Goal: Task Accomplishment & Management: Manage account settings

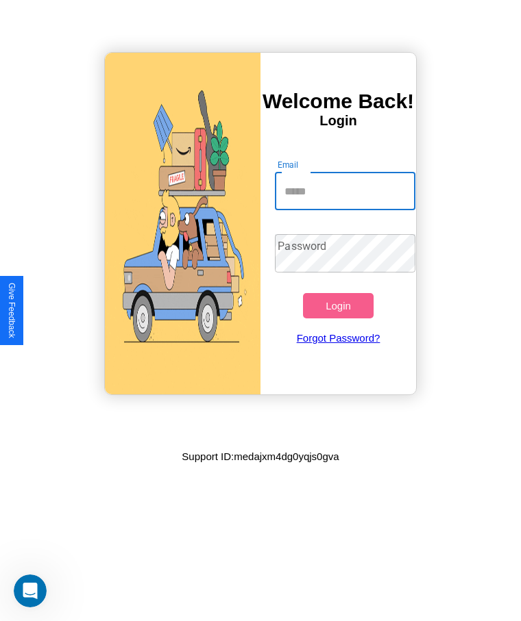
click at [345, 191] on input "Email" at bounding box center [345, 191] width 140 height 38
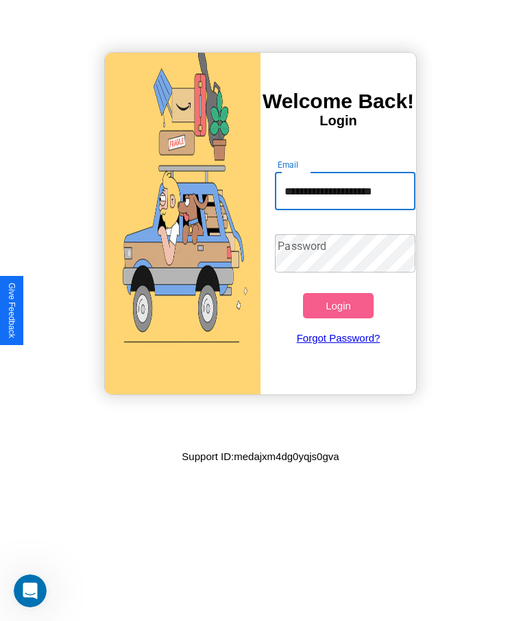
scroll to position [0, 4]
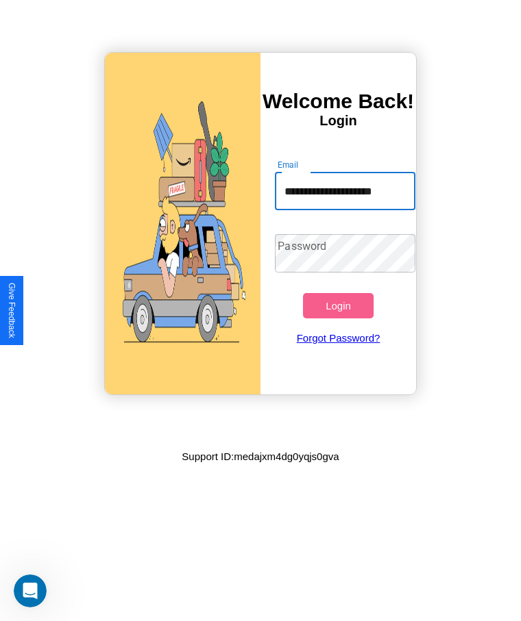
type input "**********"
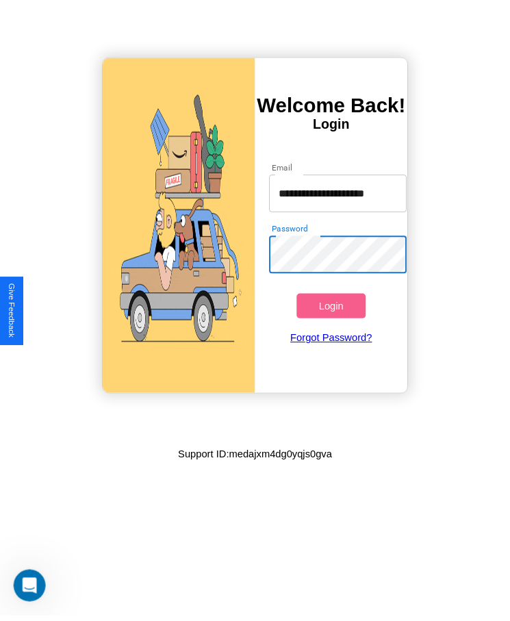
scroll to position [0, 0]
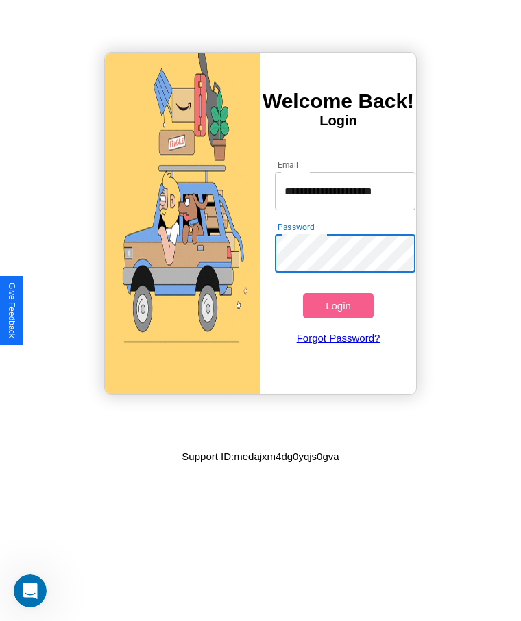
click at [338, 306] on button "Login" at bounding box center [338, 305] width 70 height 25
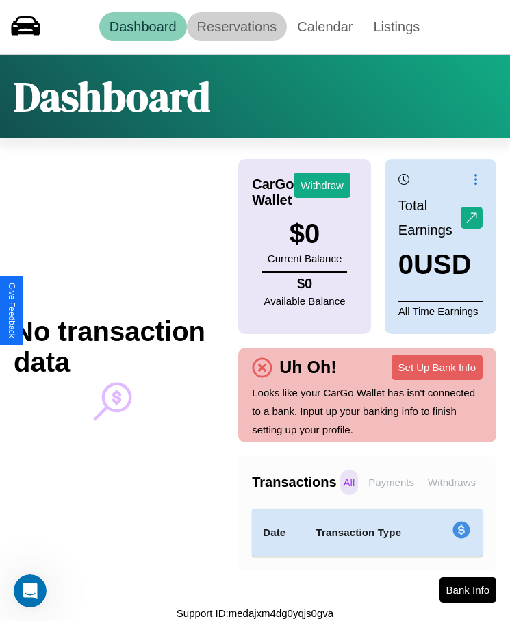
click at [236, 27] on link "Reservations" at bounding box center [237, 26] width 101 height 29
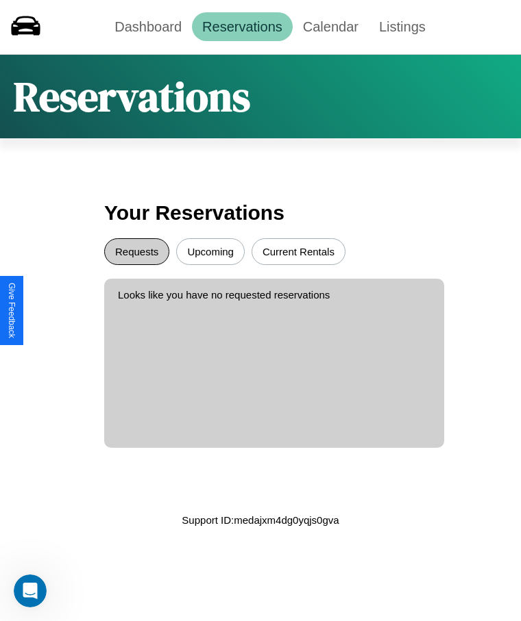
click at [136, 251] on button "Requests" at bounding box center [136, 251] width 65 height 27
click at [298, 251] on button "Current Rentals" at bounding box center [298, 251] width 94 height 27
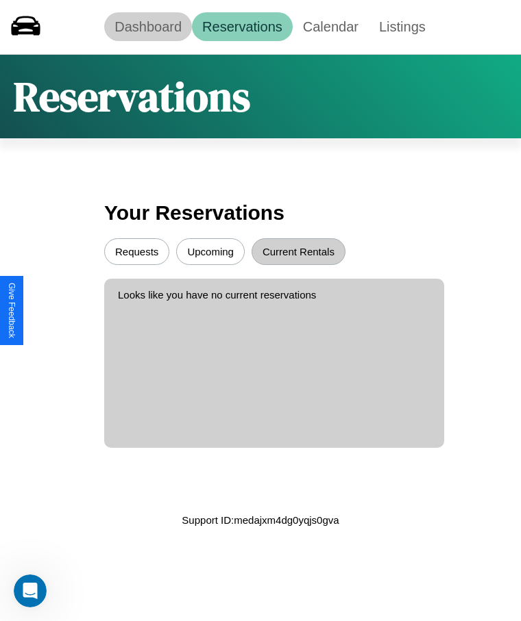
click at [148, 27] on link "Dashboard" at bounding box center [148, 26] width 88 height 29
